Goal: Find specific fact: Find specific fact

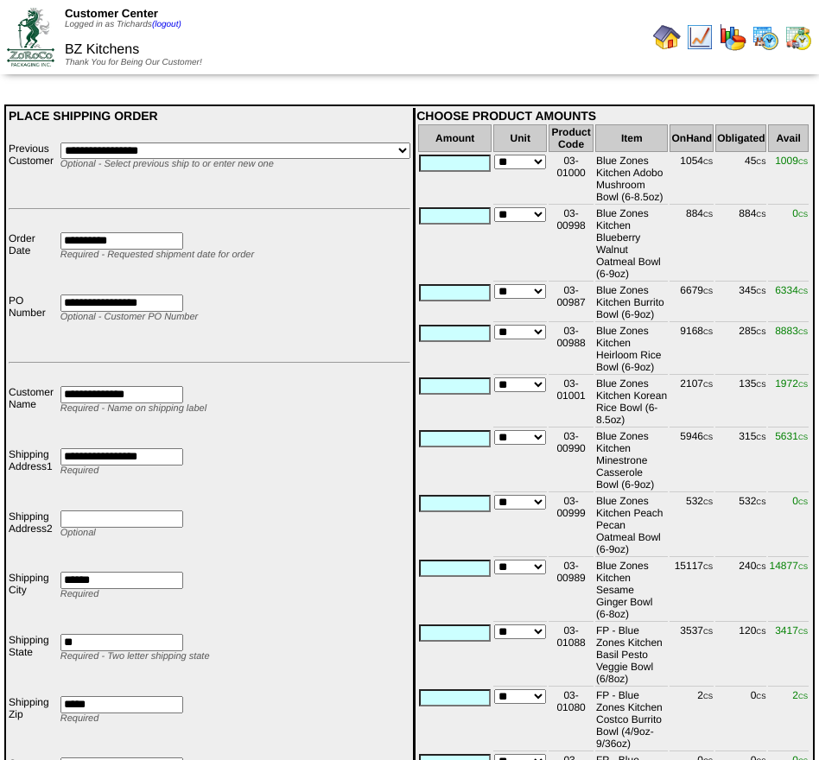
click at [669, 27] on img at bounding box center [667, 37] width 28 height 28
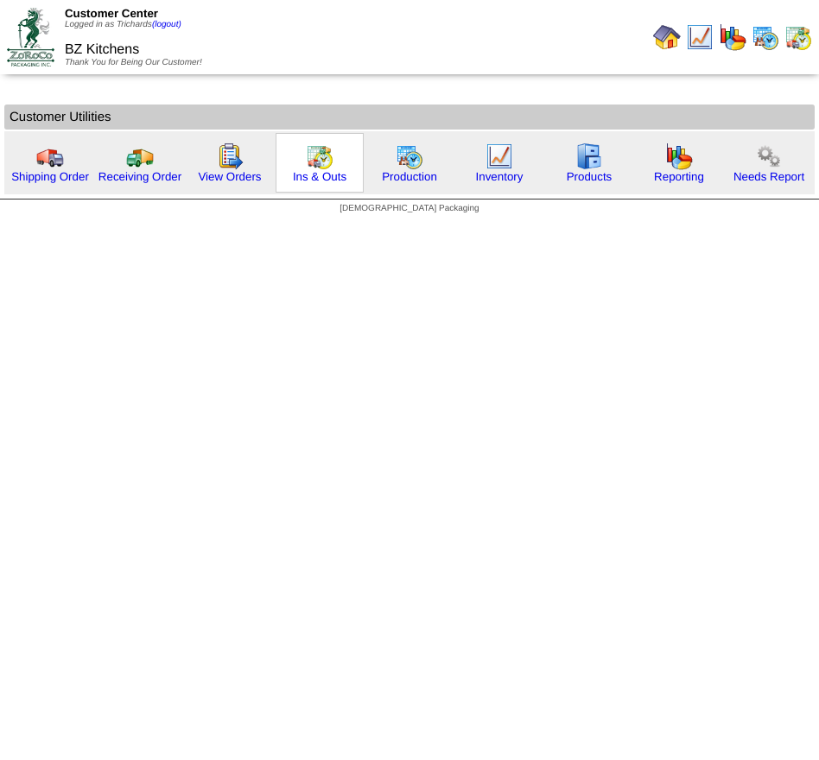
click at [312, 154] on img at bounding box center [320, 157] width 28 height 28
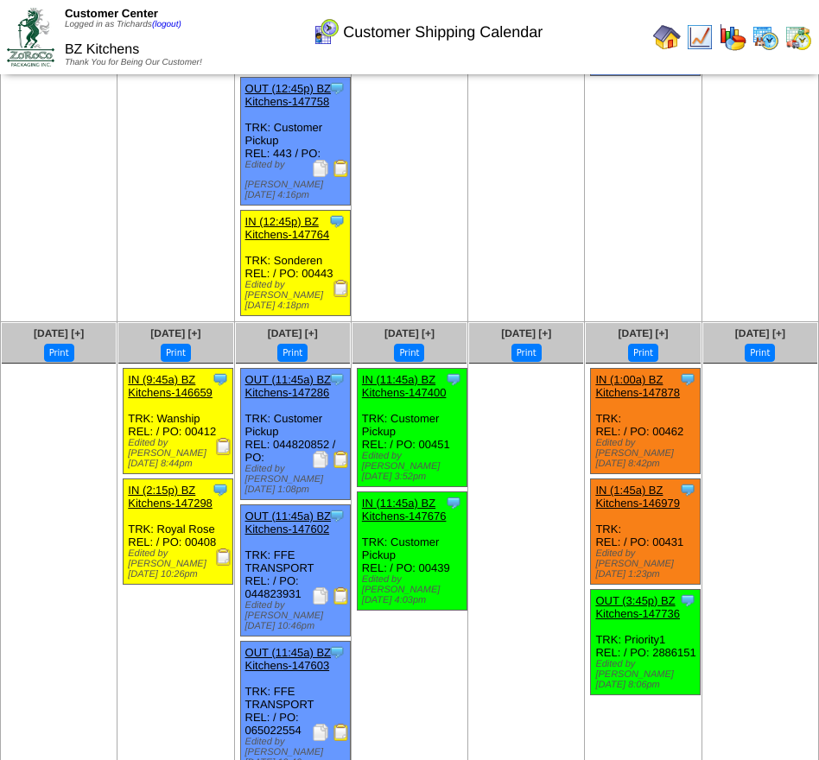
scroll to position [339, 0]
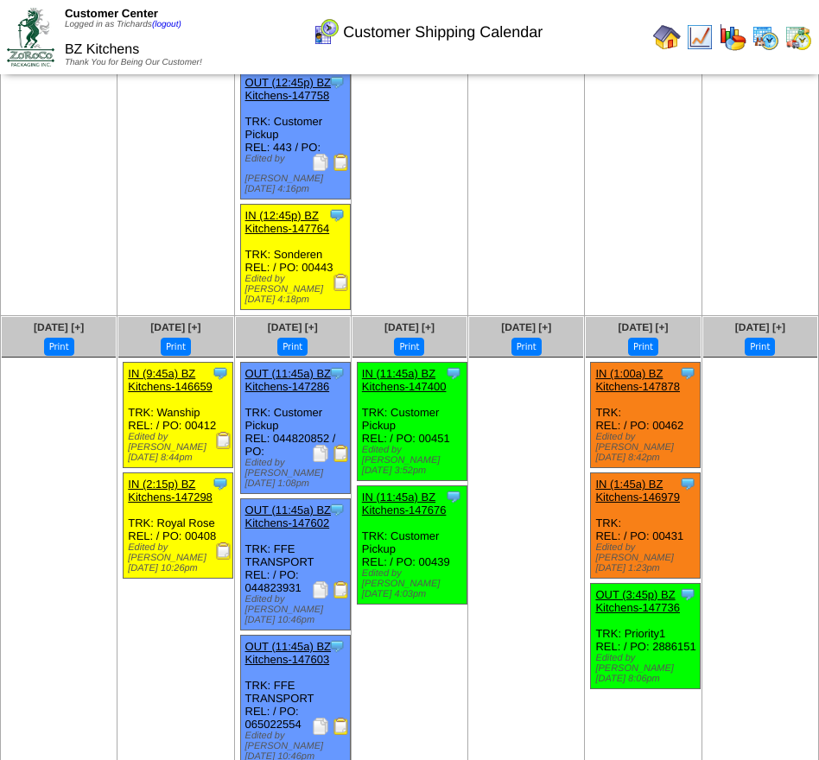
click at [317, 445] on img at bounding box center [320, 453] width 17 height 17
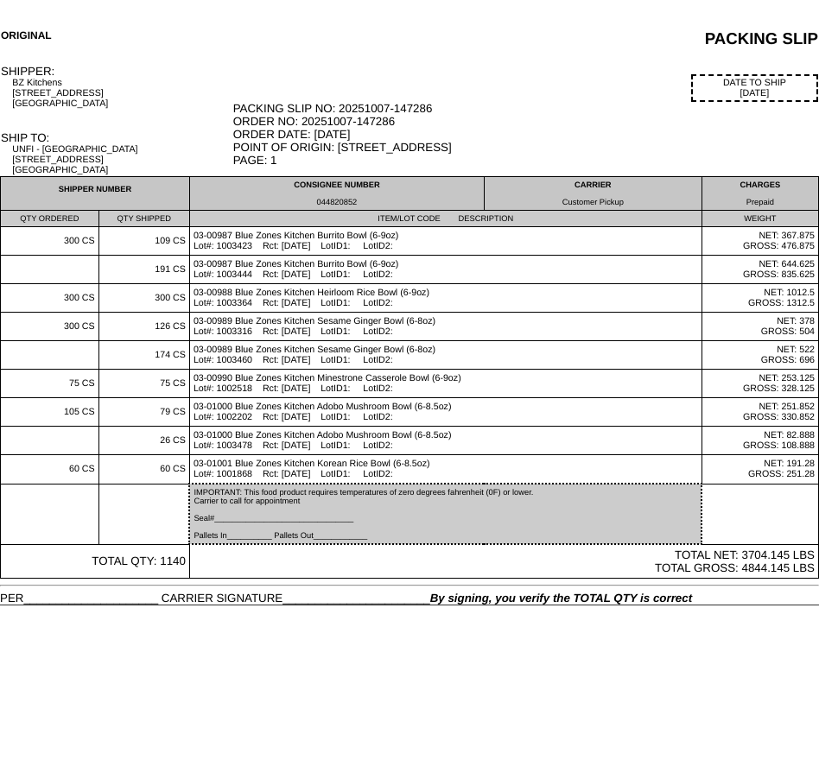
click at [348, 205] on div "044820852" at bounding box center [336, 202] width 287 height 9
copy div "044820852"
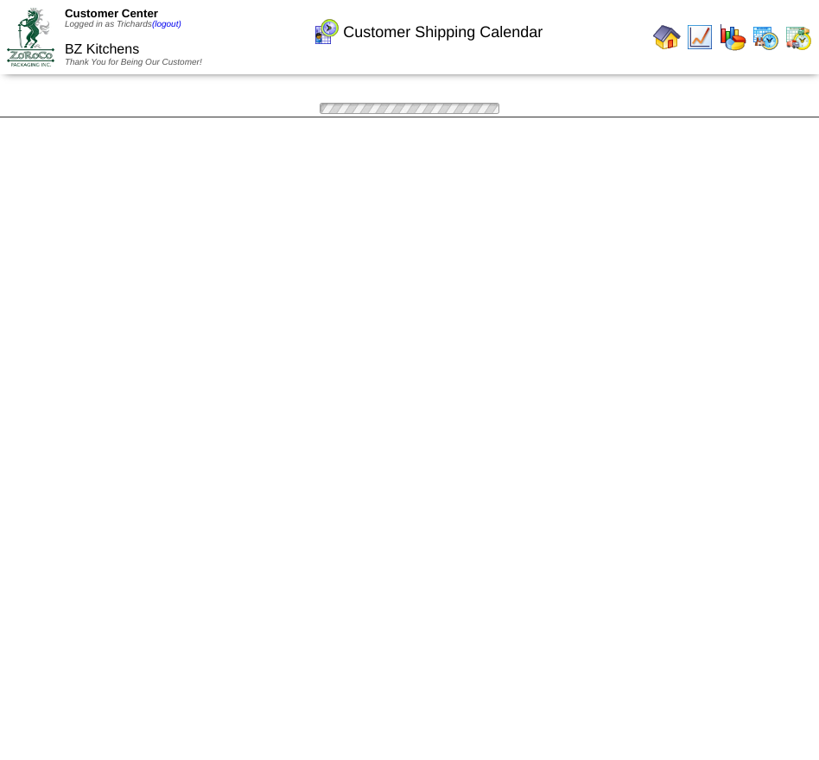
scroll to position [339, 0]
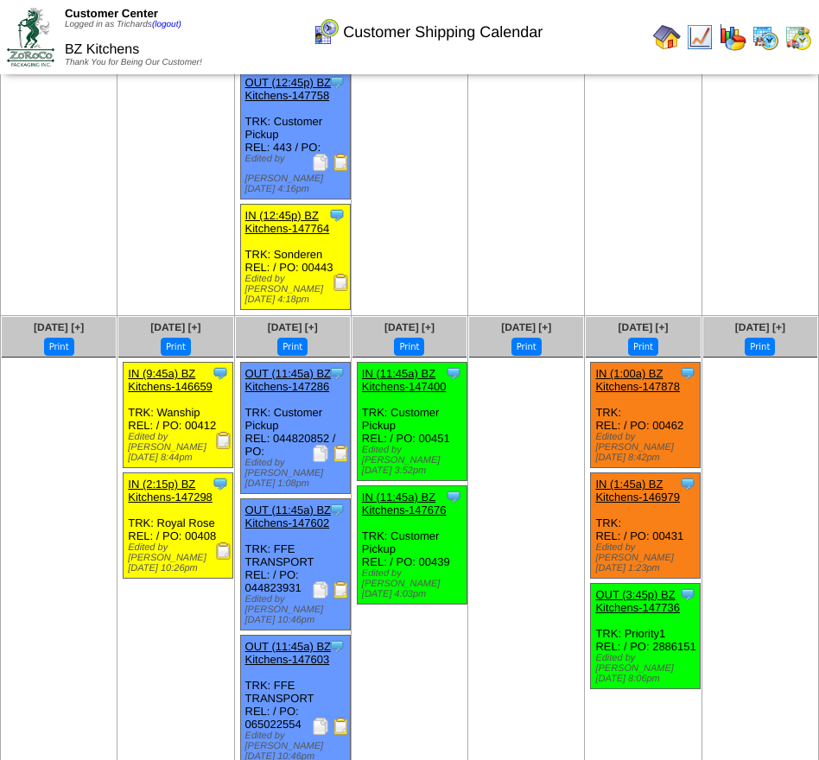
click at [320, 445] on img at bounding box center [320, 453] width 17 height 17
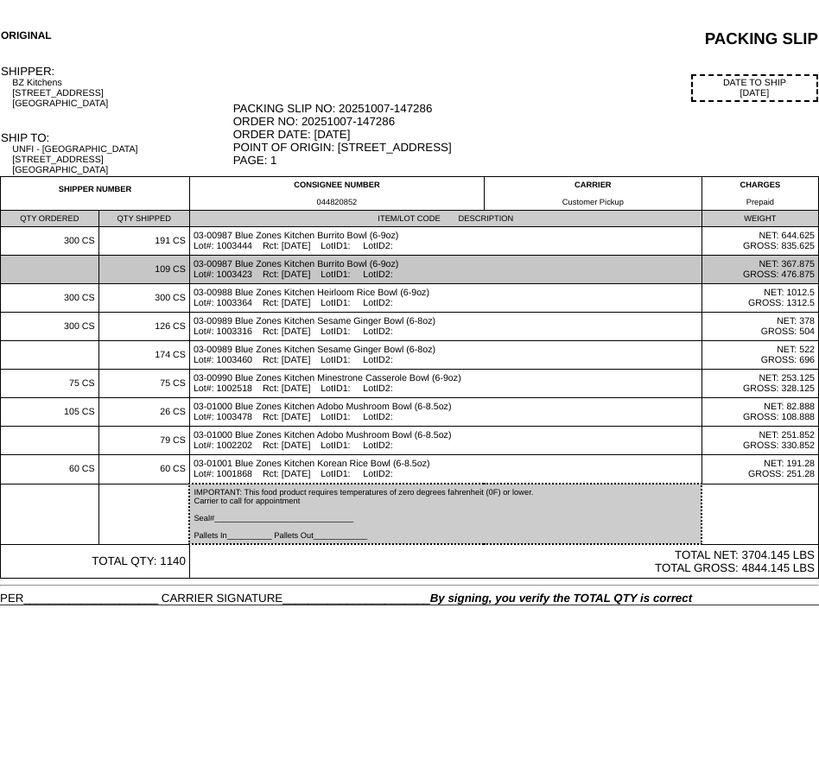
drag, startPoint x: 331, startPoint y: 282, endPoint x: 292, endPoint y: 284, distance: 39.0
click at [292, 284] on td "03-00987 Blue Zones Kitchen Burrito Bowl (6-9oz) Lot#: 1003423 Rct: 09/09/25 Lo…" at bounding box center [445, 270] width 512 height 29
copy td "09/09/25"
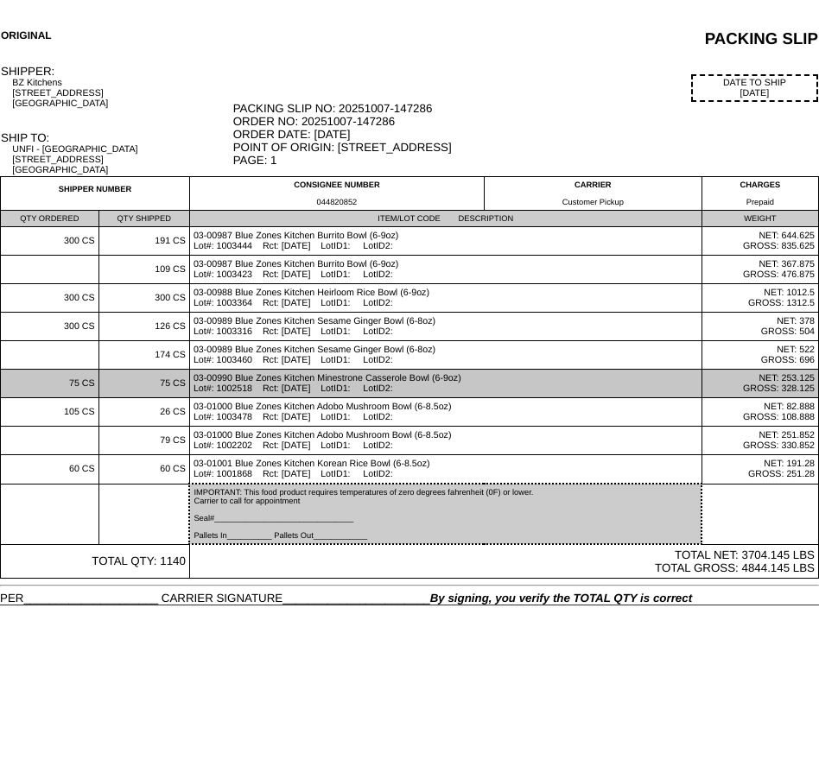
drag, startPoint x: 327, startPoint y: 402, endPoint x: 292, endPoint y: 402, distance: 34.6
click at [292, 398] on td "03-00990 Blue Zones Kitchen Minestrone Casserole Bowl (6-9oz) Lot#: 1002518 Rct…" at bounding box center [445, 384] width 512 height 29
copy td "07/01/25"
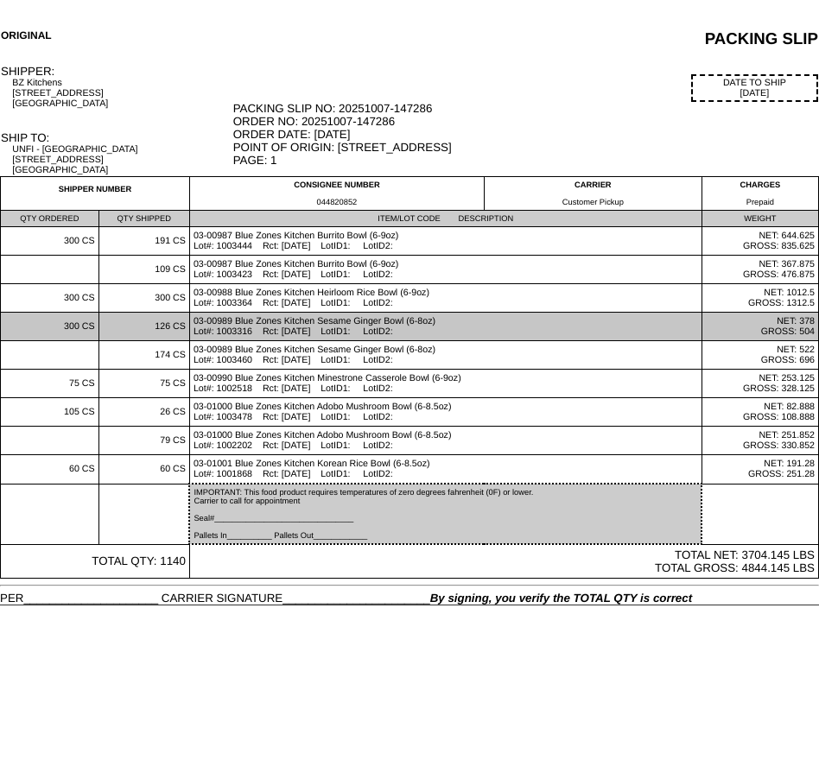
click at [331, 339] on td "03-00989 Blue Zones Kitchen Sesame Ginger Bowl (6-8oz) Lot#: 1003316 Rct: 09/01…" at bounding box center [445, 327] width 512 height 29
drag, startPoint x: 326, startPoint y: 341, endPoint x: 292, endPoint y: 339, distance: 33.8
click at [292, 339] on td "03-00989 Blue Zones Kitchen Sesame Ginger Bowl (6-8oz) Lot#: 1003316 Rct: 09/01…" at bounding box center [445, 327] width 512 height 29
copy td "09/01/25"
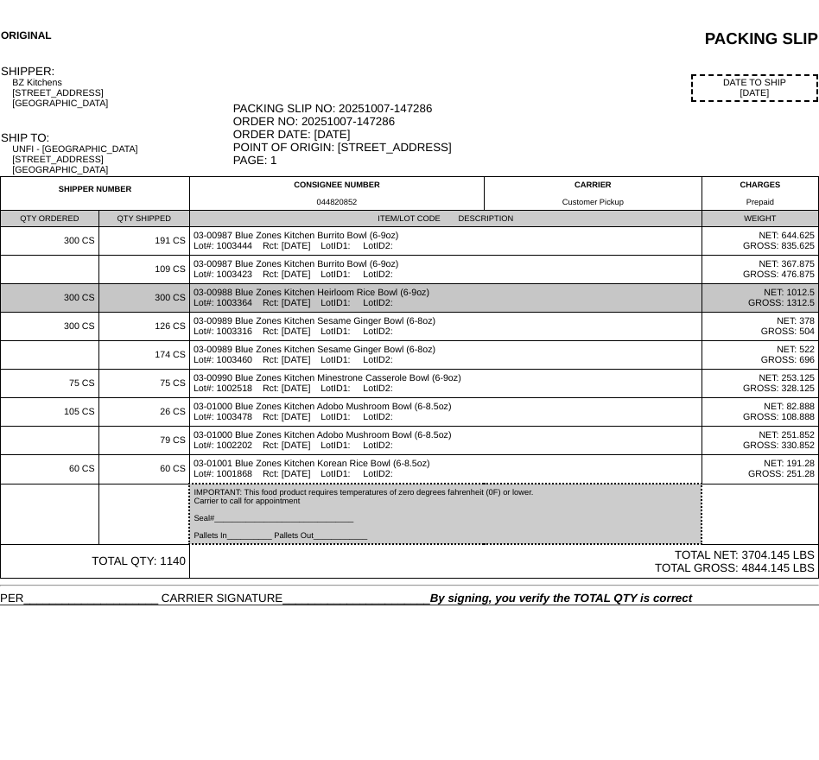
click at [327, 313] on td "03-00988 Blue Zones Kitchen Heirloom Rice Bowl (6-9oz) Lot#: 1003364 Rct: 09/04…" at bounding box center [445, 298] width 512 height 29
drag, startPoint x: 327, startPoint y: 314, endPoint x: 295, endPoint y: 314, distance: 32.8
click at [295, 313] on td "03-00988 Blue Zones Kitchen Heirloom Rice Bowl (6-9oz) Lot#: 1003364 Rct: [DATE…" at bounding box center [445, 298] width 512 height 29
copy td "[DATE]"
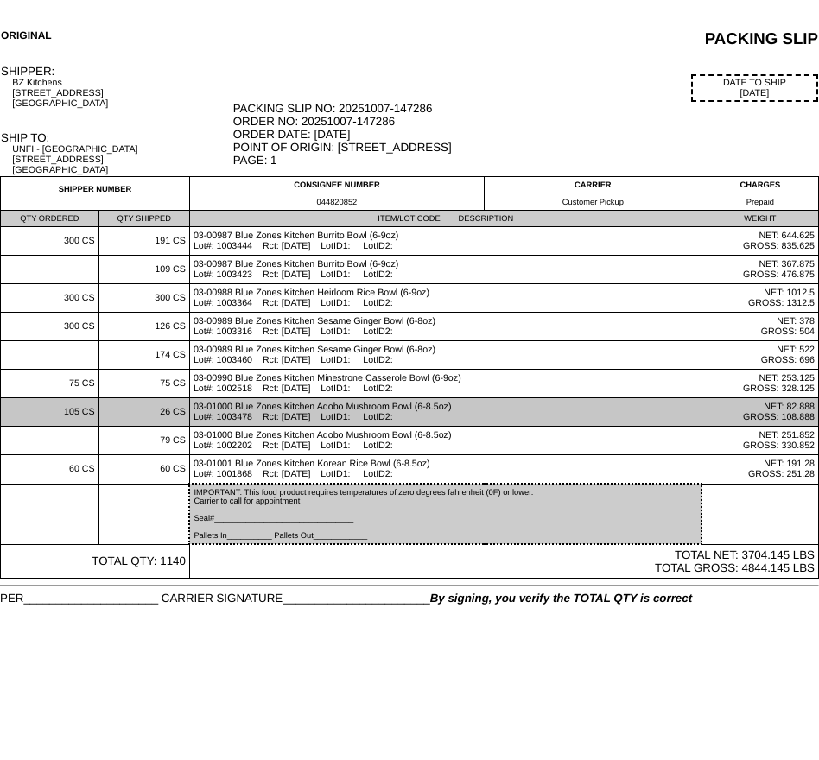
drag, startPoint x: 327, startPoint y: 434, endPoint x: 289, endPoint y: 432, distance: 38.0
click at [289, 427] on td "03-01000 Blue Zones Kitchen Adobo Mushroom Bowl (6-8.5oz) Lot#: 1003478 Rct: 09…" at bounding box center [445, 412] width 512 height 29
copy td "09/12/25"
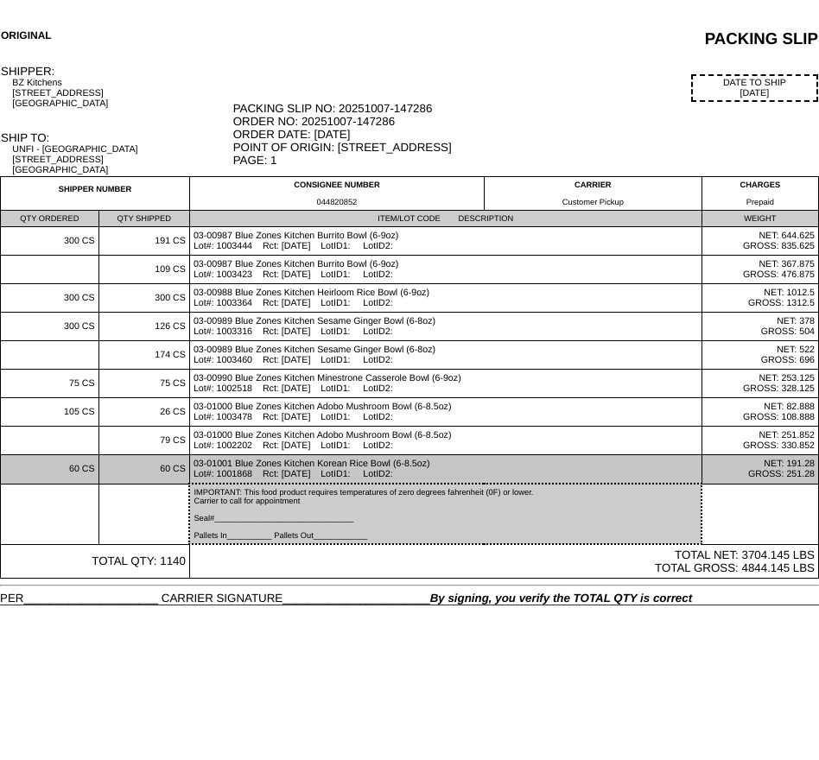
drag, startPoint x: 327, startPoint y: 492, endPoint x: 292, endPoint y: 491, distance: 35.4
click at [292, 485] on td "03-01001 Blue Zones Kitchen Korean Rice Bowl (6-8.5oz) Lot#: 1001868 Rct: 05/14…" at bounding box center [445, 469] width 512 height 29
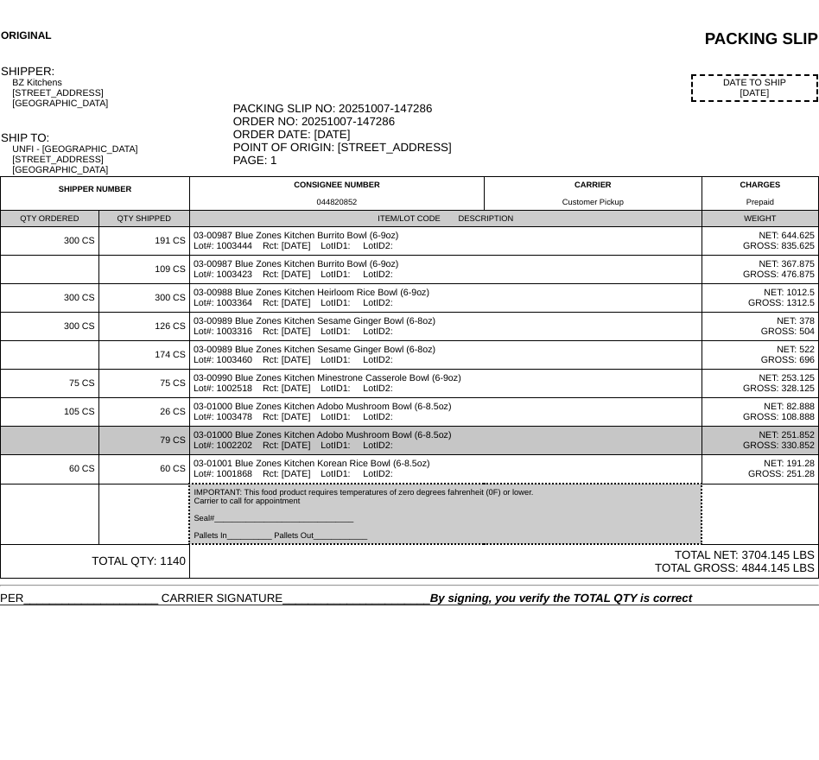
drag, startPoint x: 327, startPoint y: 460, endPoint x: 291, endPoint y: 457, distance: 36.4
click at [291, 455] on td "03-01000 Blue Zones Kitchen Adobo Mushroom Bowl (6-8.5oz) Lot#: 1002202 Rct: 06…" at bounding box center [445, 441] width 512 height 29
copy td "06/09/25"
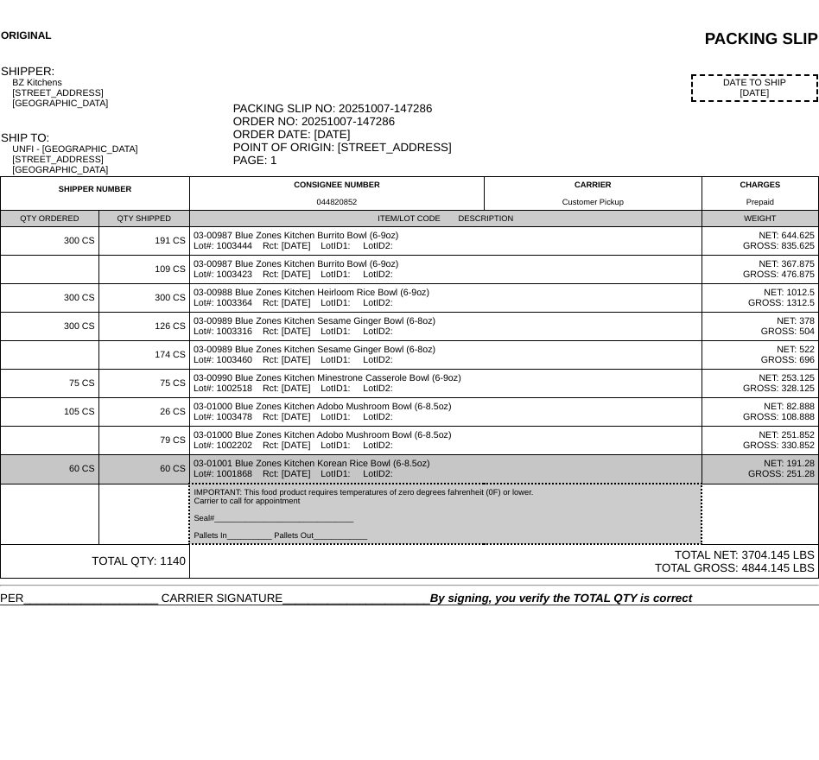
drag, startPoint x: 328, startPoint y: 488, endPoint x: 292, endPoint y: 488, distance: 36.3
click at [292, 485] on td "03-01001 Blue Zones Kitchen Korean Rice Bowl (6-8.5oz) Lot#: 1001868 Rct: 05/14…" at bounding box center [445, 469] width 512 height 29
copy td "05/14/25"
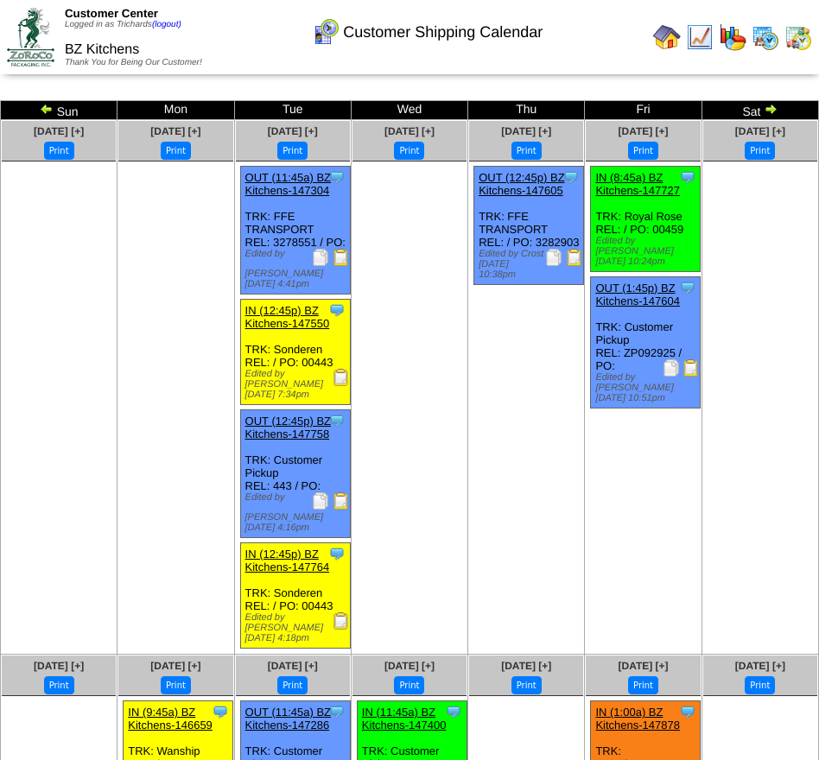
scroll to position [339, 0]
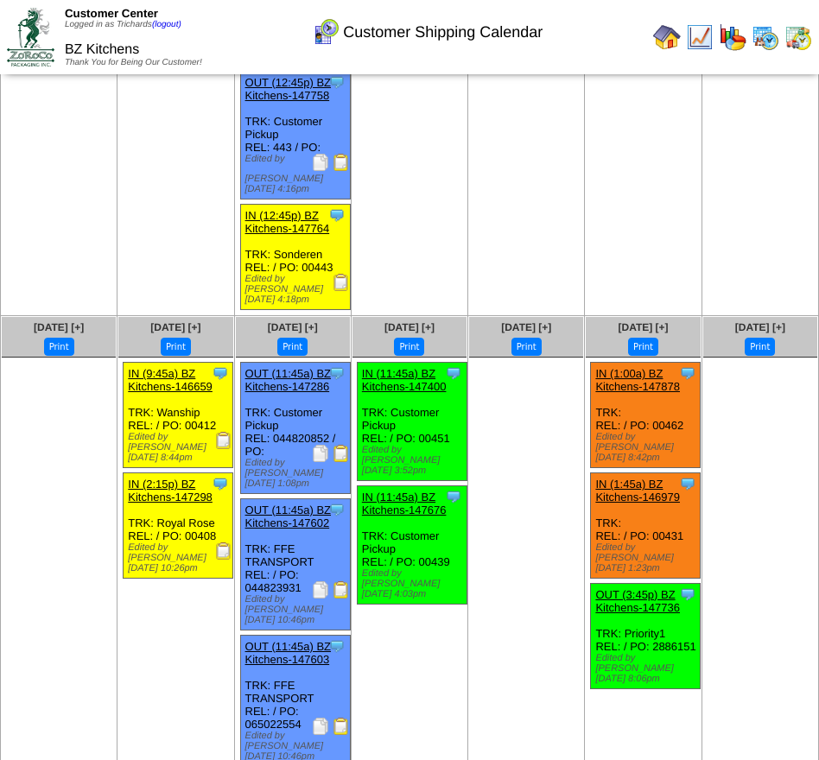
click at [319, 581] on img at bounding box center [320, 589] width 17 height 17
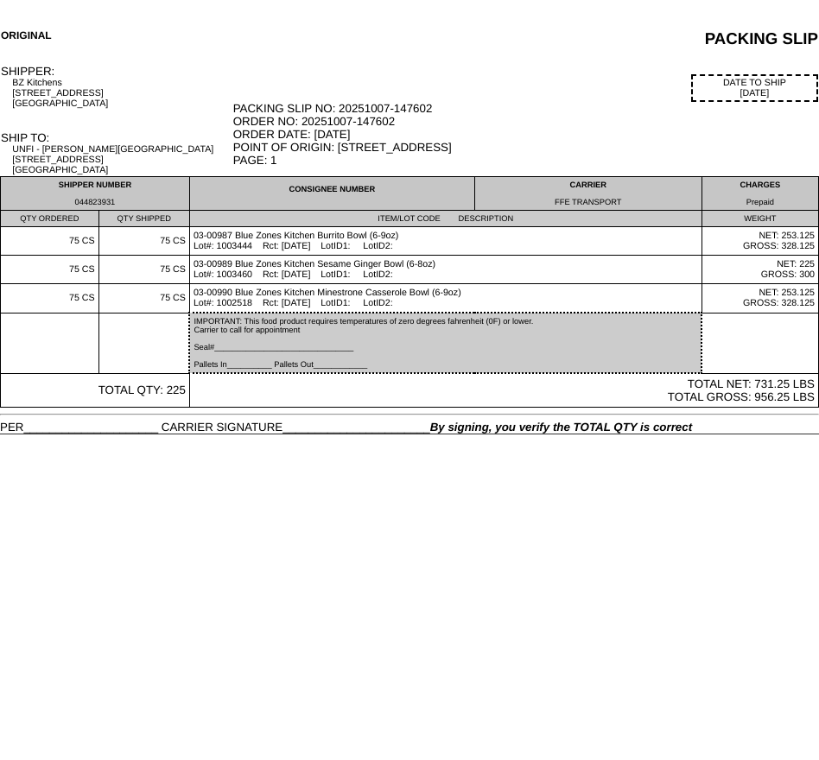
click at [92, 206] on div "044823931" at bounding box center [94, 202] width 181 height 9
copy div "044823931"
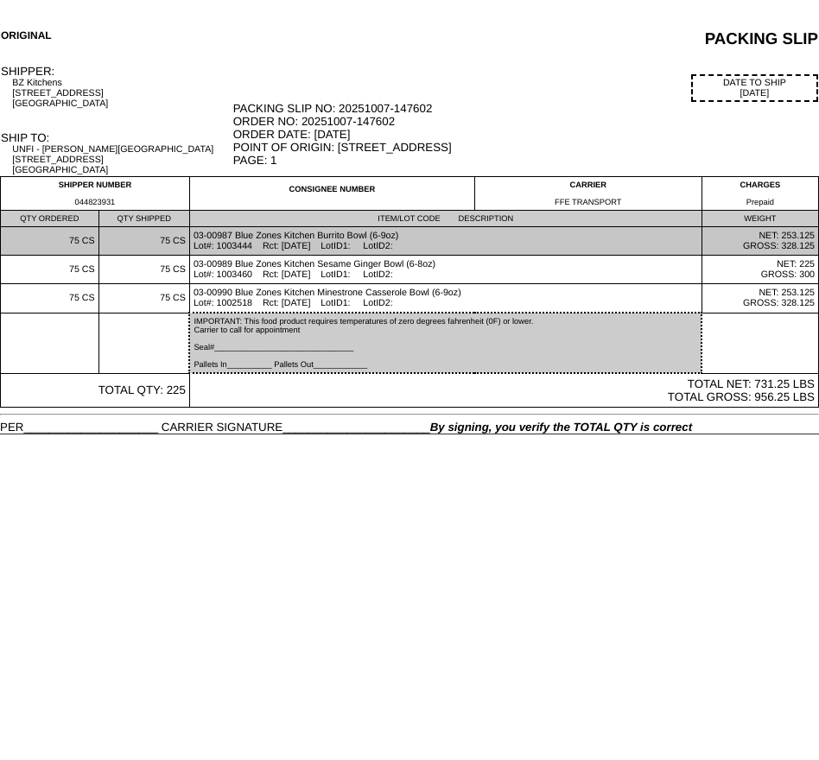
drag, startPoint x: 327, startPoint y: 257, endPoint x: 293, endPoint y: 257, distance: 33.7
click at [293, 256] on td "03-00987 Blue Zones Kitchen Burrito Bowl (6-9oz) Lot#: 1003444 Rct: 09/10/25 Lo…" at bounding box center [445, 241] width 512 height 29
copy td "09/10/25"
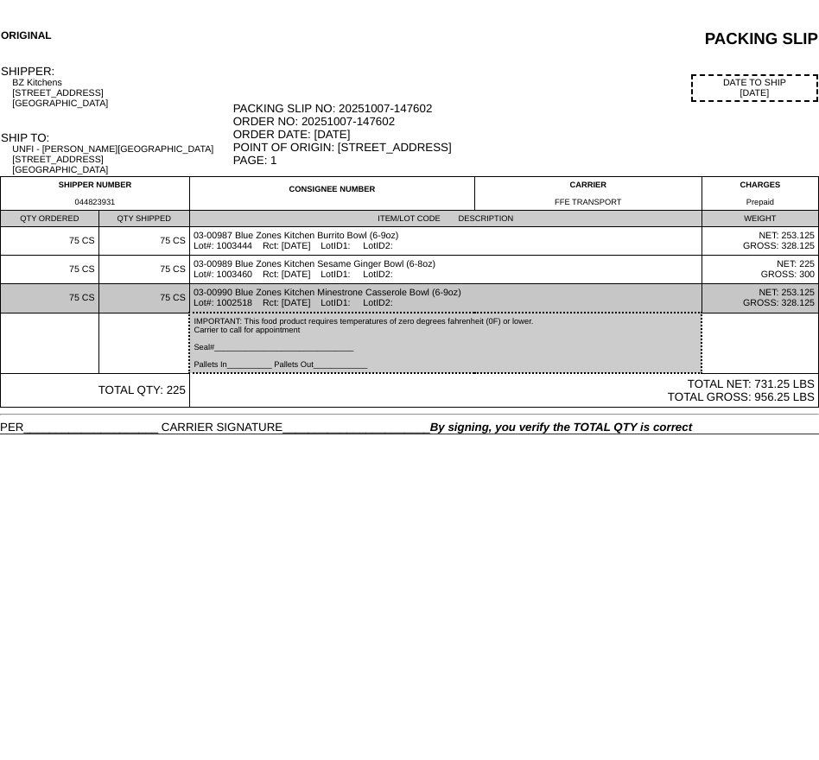
drag, startPoint x: 325, startPoint y: 315, endPoint x: 299, endPoint y: 314, distance: 26.0
click at [299, 314] on td "03-00990 Blue Zones Kitchen Minestrone Casserole Bowl (6-9oz) Lot#: 1002518 Rct…" at bounding box center [445, 298] width 512 height 29
drag, startPoint x: 291, startPoint y: 312, endPoint x: 328, endPoint y: 315, distance: 37.3
click at [328, 314] on td "03-00990 Blue Zones Kitchen Minestrone Casserole Bowl (6-9oz) Lot#: 1002518 Rct…" at bounding box center [445, 298] width 512 height 29
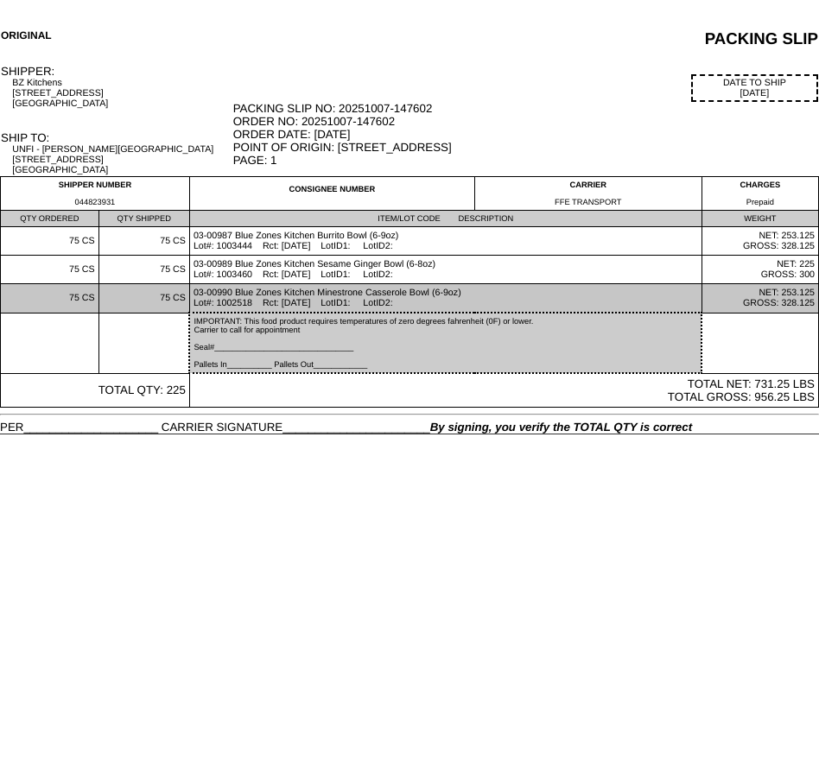
copy td "07/01/25"
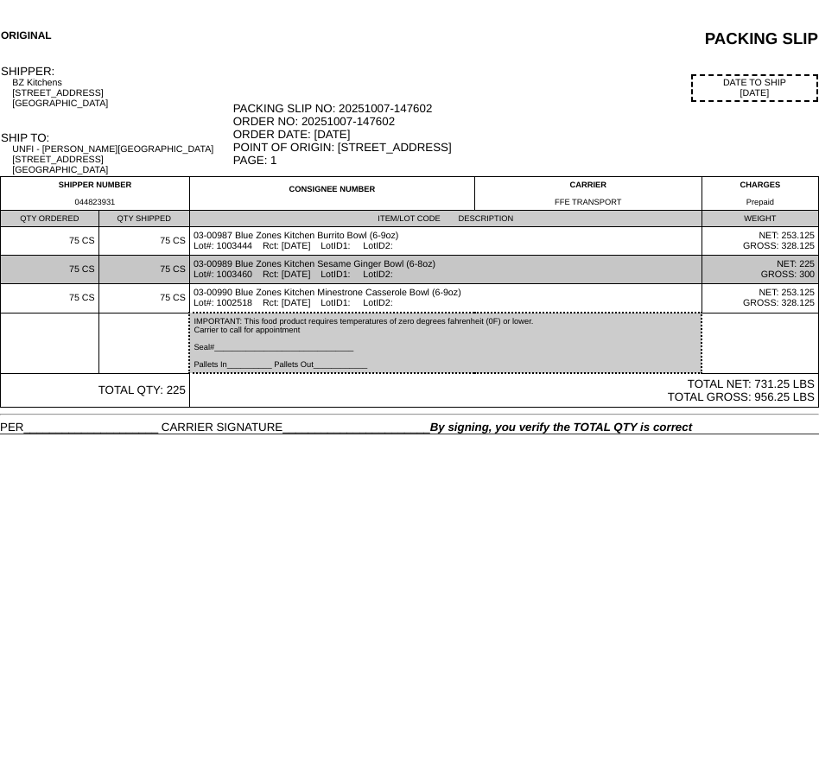
drag, startPoint x: 290, startPoint y: 278, endPoint x: 330, endPoint y: 284, distance: 40.2
click at [330, 284] on td "03-00989 Blue Zones Kitchen Sesame Ginger Bowl (6-8oz) Lot#: 1003460 Rct: 09/11…" at bounding box center [445, 270] width 512 height 29
copy td "09/11/25"
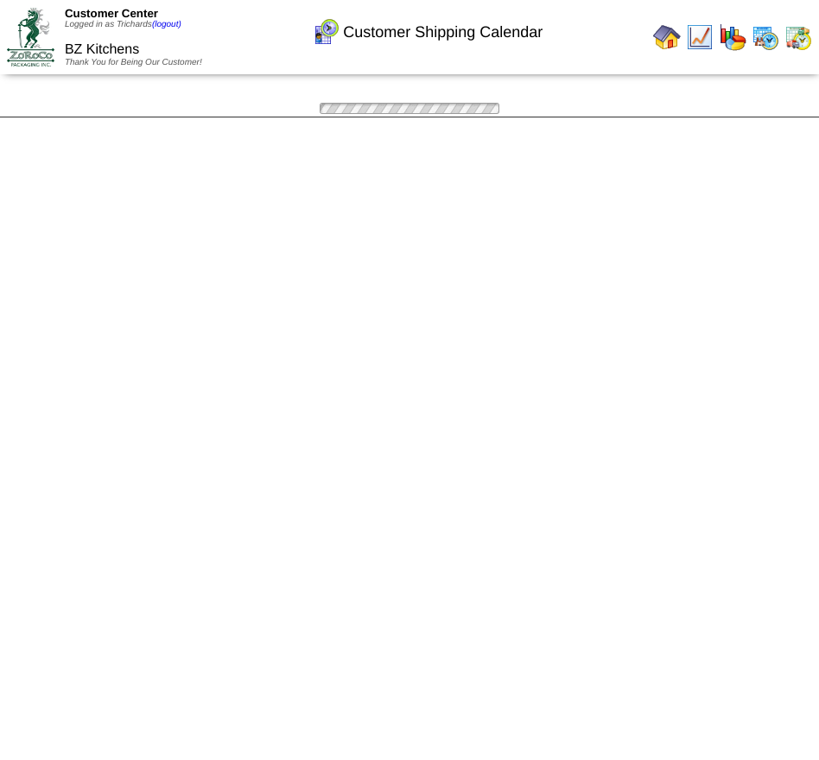
scroll to position [339, 0]
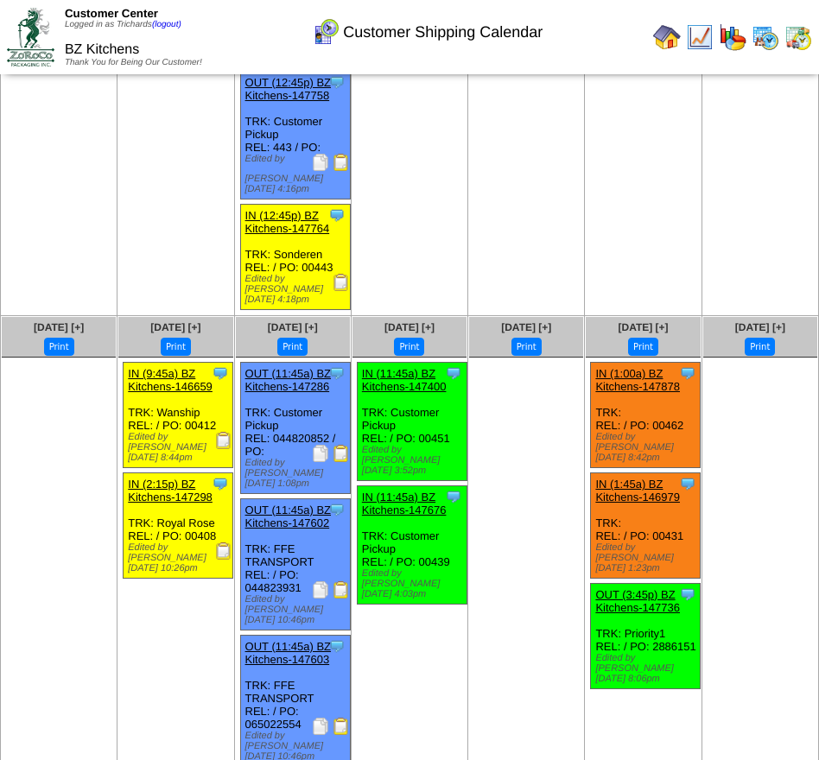
click at [317, 718] on img at bounding box center [320, 726] width 17 height 17
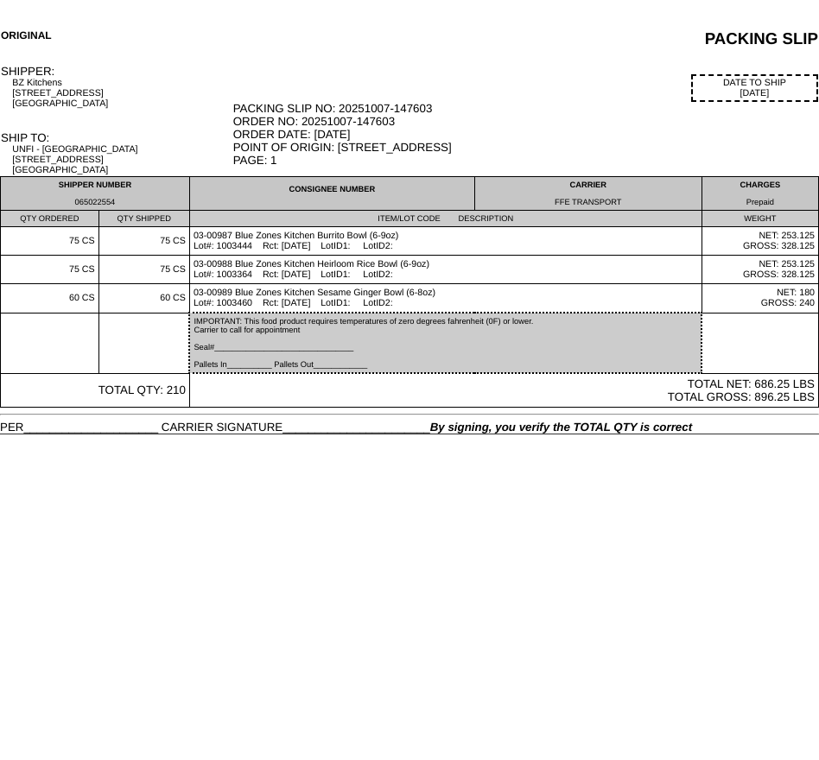
click at [89, 206] on div "065022554" at bounding box center [94, 202] width 181 height 9
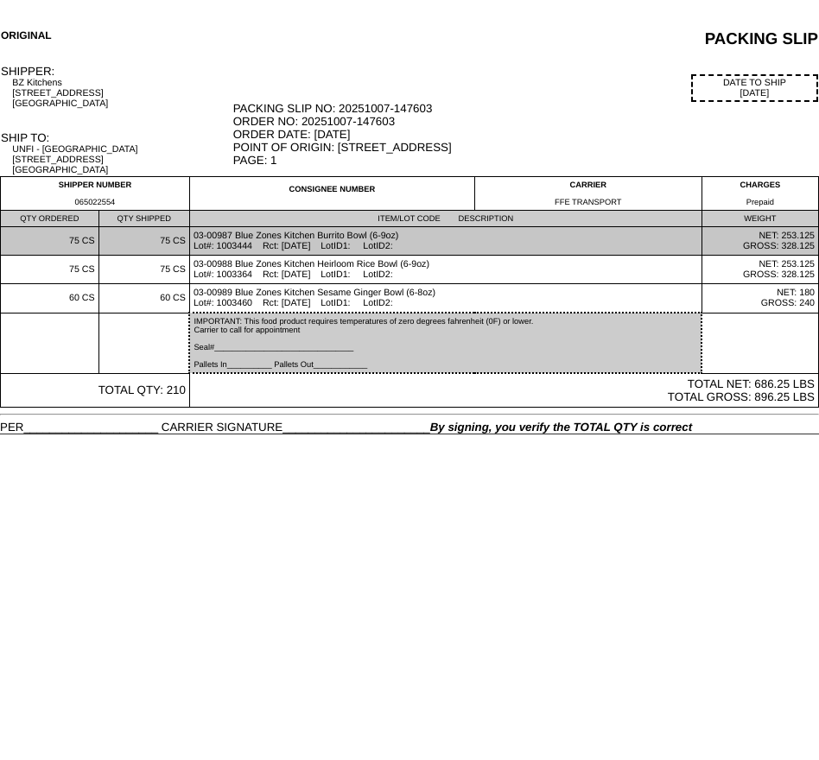
drag, startPoint x: 289, startPoint y: 256, endPoint x: 327, endPoint y: 256, distance: 38.0
click at [327, 256] on td "03-00987 Blue Zones Kitchen Burrito Bowl (6-9oz) Lot#: 1003444 Rct: [DATE] LotI…" at bounding box center [445, 241] width 512 height 29
copy td "[DATE]"
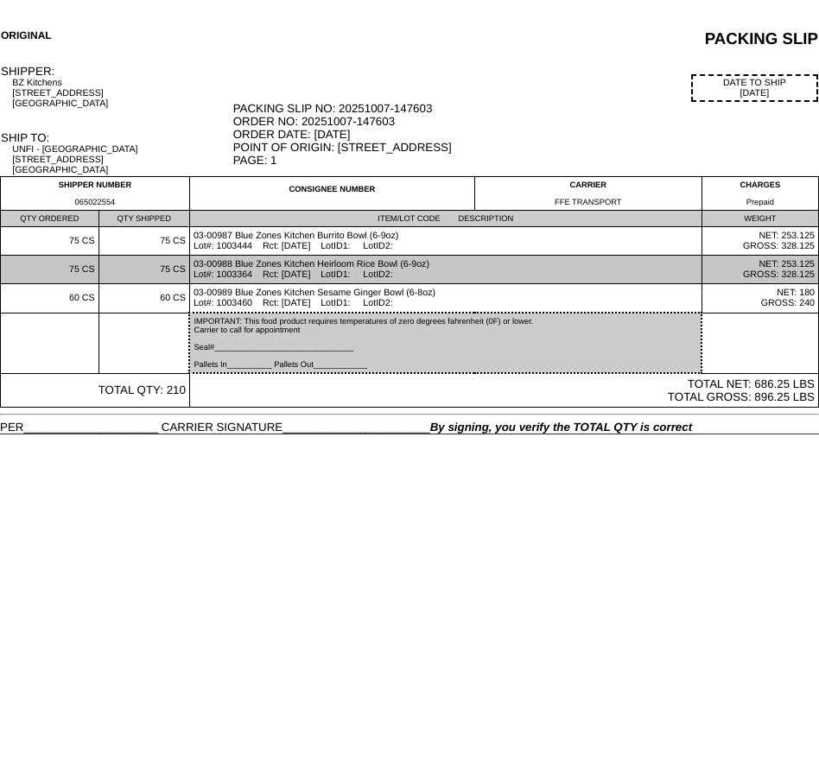
click at [320, 284] on td "03-00988 Blue Zones Kitchen Heirloom Rice Bowl (6-9oz) Lot#: 1003364 Rct: [DATE…" at bounding box center [445, 270] width 512 height 29
drag, startPoint x: 327, startPoint y: 281, endPoint x: 292, endPoint y: 280, distance: 35.4
click at [292, 280] on td "03-00988 Blue Zones Kitchen Heirloom Rice Bowl (6-9oz) Lot#: 1003364 Rct: [DATE…" at bounding box center [445, 270] width 512 height 29
copy td "[DATE]"
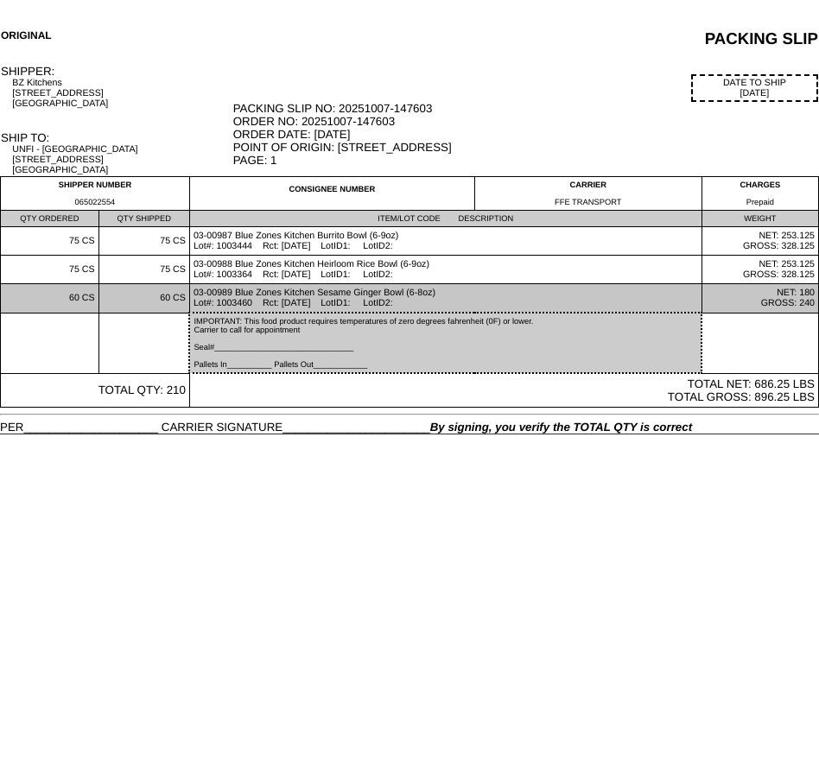
click at [295, 309] on td "03-00989 Blue Zones Kitchen Sesame Ginger Bowl (6-8oz) Lot#: 1003460 Rct: [DATE…" at bounding box center [445, 298] width 512 height 29
drag, startPoint x: 292, startPoint y: 309, endPoint x: 327, endPoint y: 309, distance: 34.6
click at [327, 309] on td "03-00989 Blue Zones Kitchen Sesame Ginger Bowl (6-8oz) Lot#: 1003460 Rct: [DATE…" at bounding box center [445, 298] width 512 height 29
copy td "[DATE]"
